Goal: Book appointment/travel/reservation

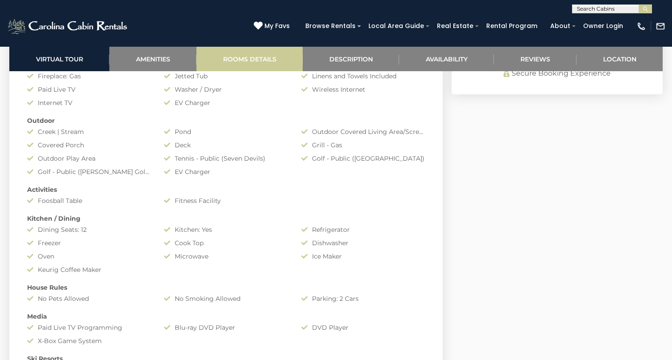
scroll to position [736, 0]
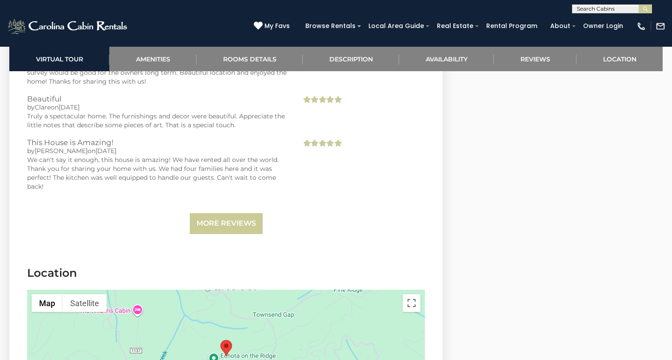
scroll to position [2293, 0]
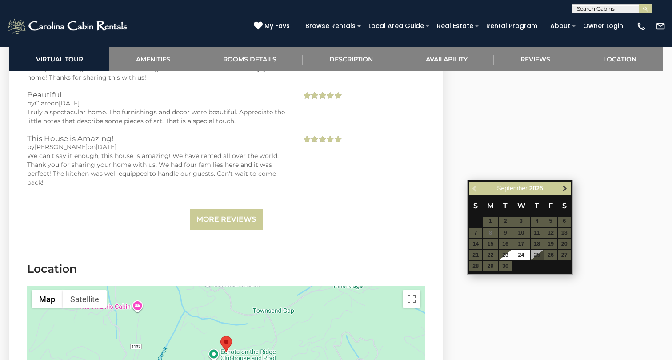
click at [564, 186] on span "Next" at bounding box center [565, 187] width 7 height 7
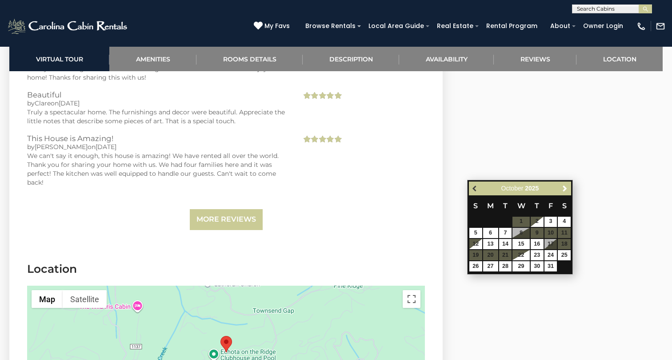
click at [475, 189] on span "Previous" at bounding box center [475, 187] width 7 height 7
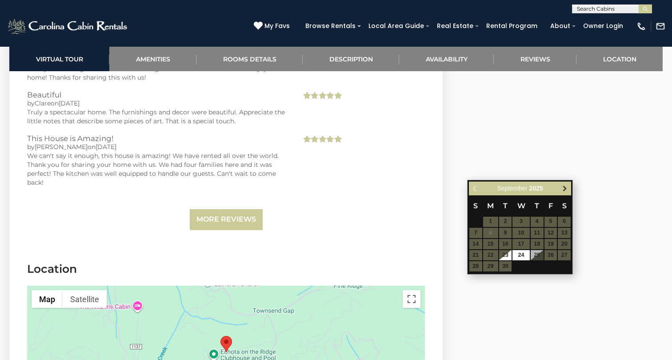
click at [564, 191] on span "Next" at bounding box center [565, 187] width 7 height 7
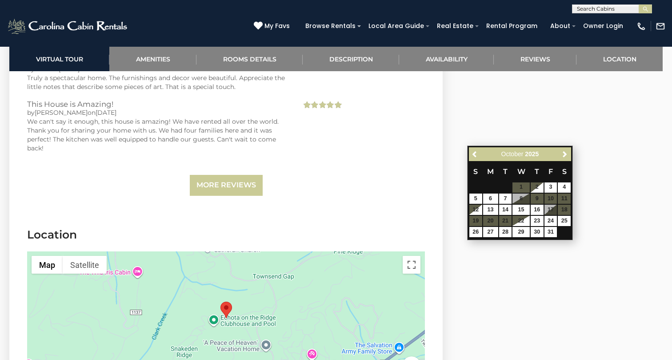
scroll to position [2327, 0]
click at [477, 150] on link "Previous" at bounding box center [475, 153] width 11 height 11
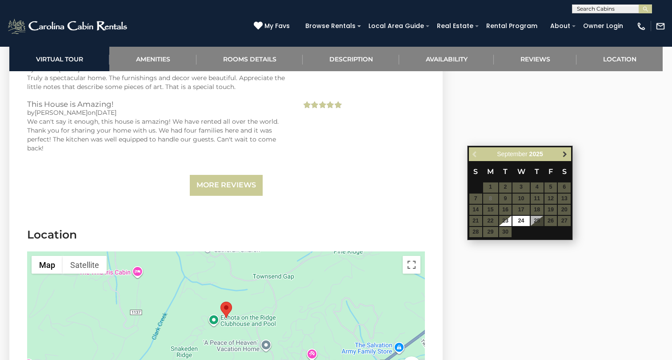
click at [565, 155] on span "Next" at bounding box center [565, 153] width 7 height 7
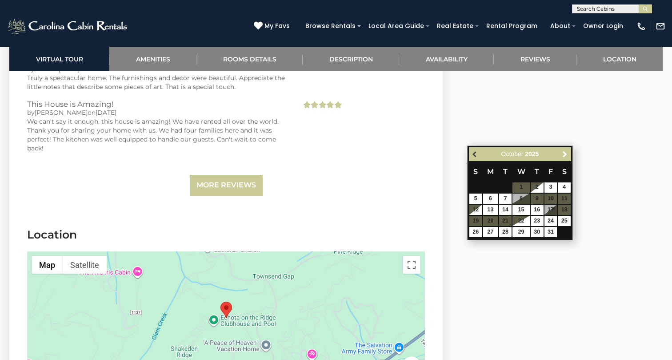
click at [475, 152] on span "Previous" at bounding box center [475, 153] width 7 height 7
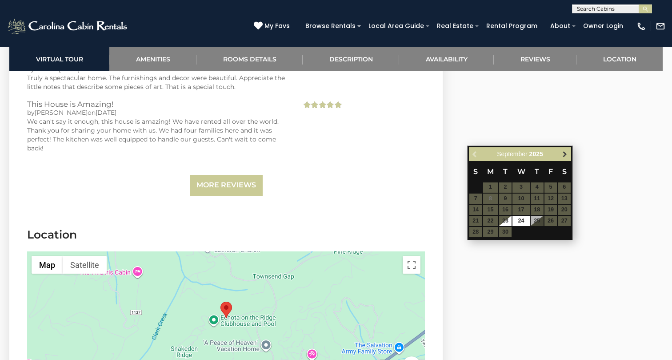
click at [564, 154] on span "Next" at bounding box center [565, 153] width 7 height 7
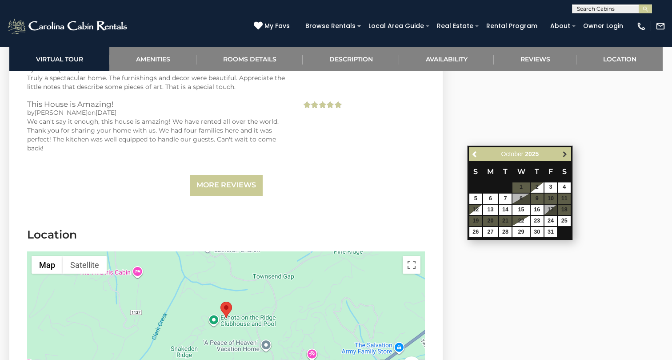
click at [563, 156] on span "Next" at bounding box center [565, 153] width 7 height 7
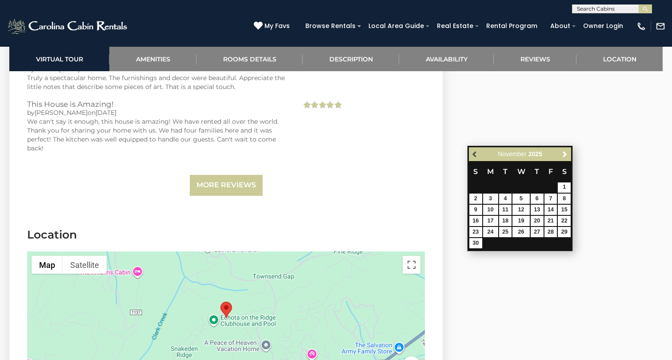
click at [473, 151] on span "Previous" at bounding box center [475, 153] width 7 height 7
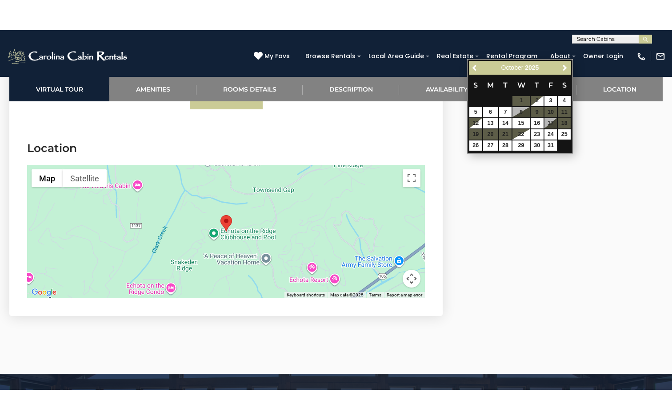
scroll to position [2449, 0]
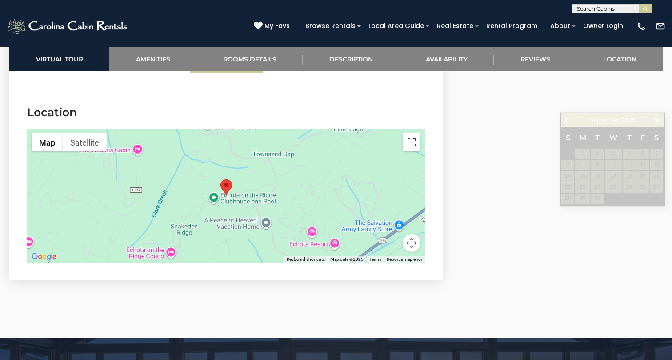
click at [412, 145] on button "Toggle fullscreen view" at bounding box center [412, 142] width 18 height 18
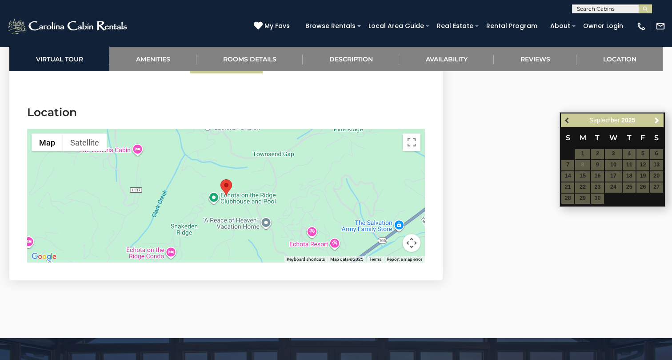
click at [568, 122] on span "Previous" at bounding box center [567, 120] width 7 height 7
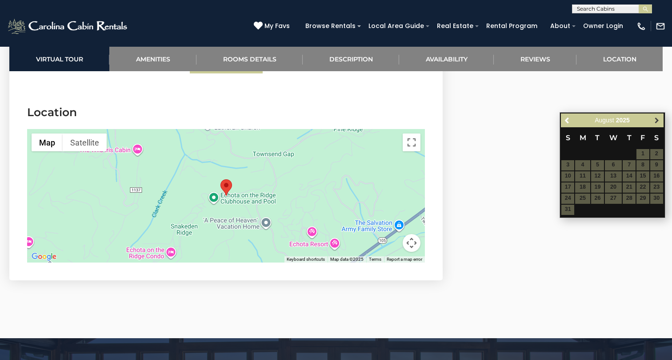
click at [657, 122] on span "Next" at bounding box center [657, 120] width 7 height 7
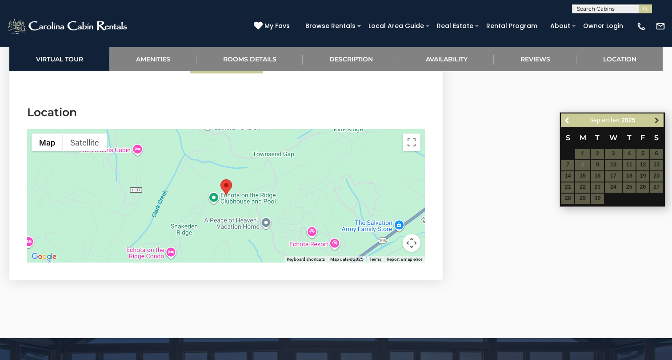
click at [658, 121] on span "Next" at bounding box center [657, 120] width 7 height 7
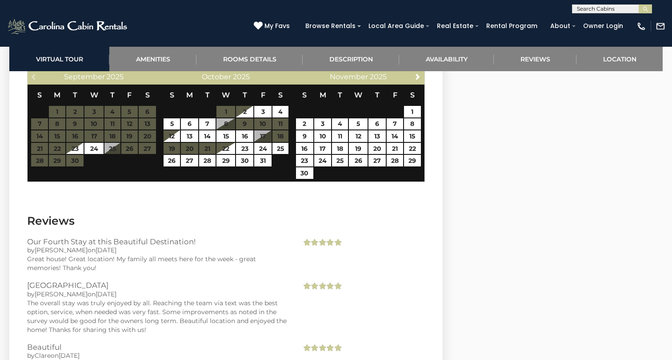
scroll to position [2018, 0]
